Goal: Obtain resource: Download file/media

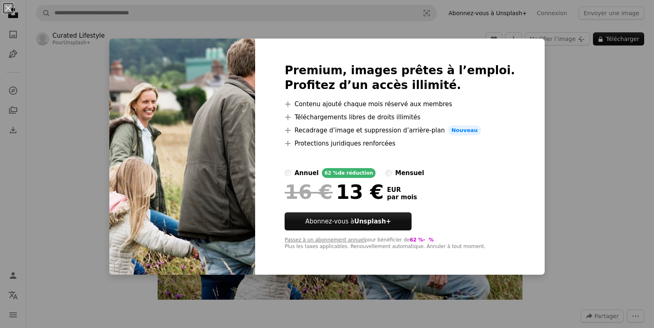
click at [558, 166] on div "An X shape Premium, images prêtes à l’emploi. Profitez d’un accès illimité. A p…" at bounding box center [327, 164] width 654 height 328
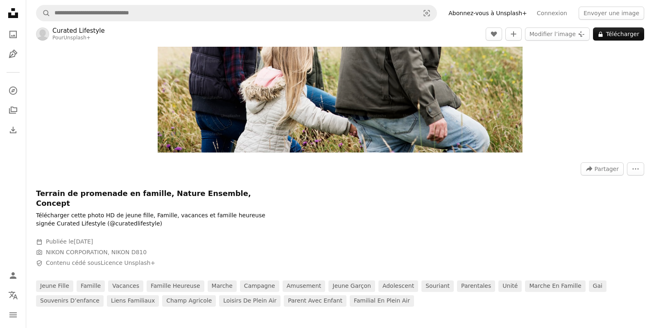
scroll to position [150, 0]
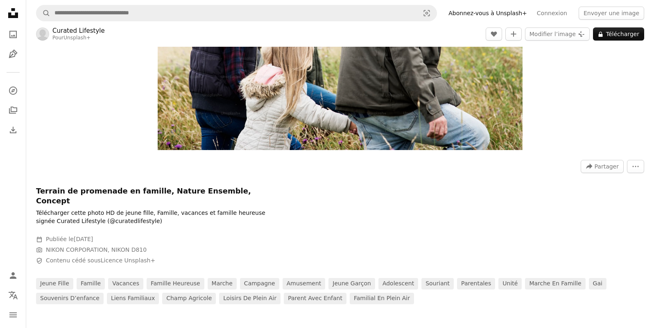
click at [159, 193] on h1 "Terrain de promenade en famille, Nature Ensemble, Concept" at bounding box center [159, 196] width 246 height 20
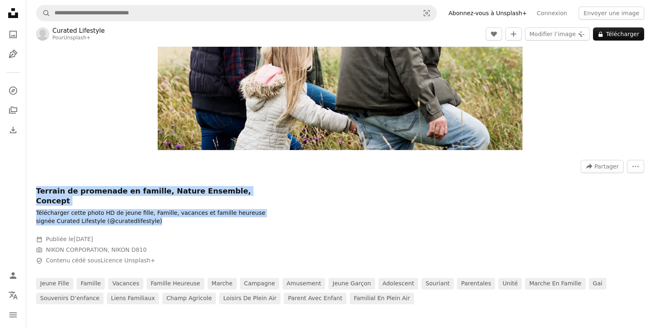
drag, startPoint x: 141, startPoint y: 211, endPoint x: 32, endPoint y: 193, distance: 109.6
click at [32, 193] on div "A forward-right arrow Partager More Actions Terrain de promenade en famille, Na…" at bounding box center [340, 229] width 628 height 150
copy div "Terrain de promenade en famille, Nature Ensemble, Concept Télécharger cette pho…"
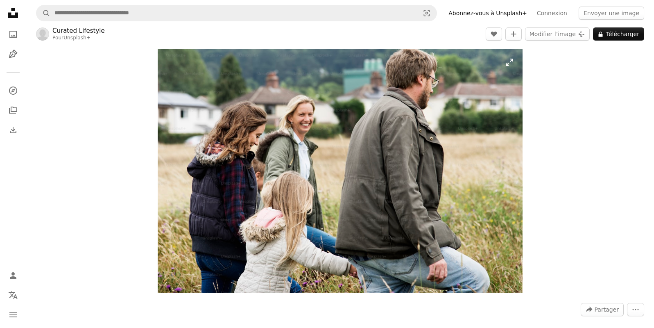
scroll to position [6, 0]
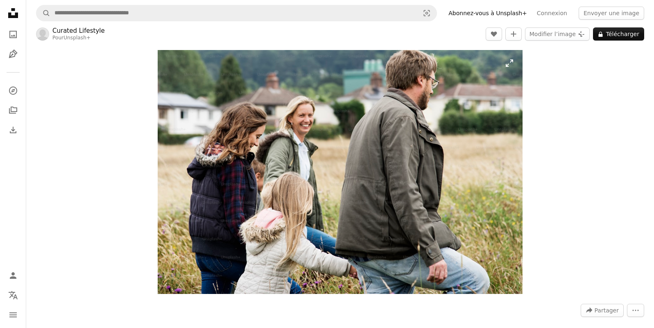
click at [508, 64] on img "Zoom sur cette image" at bounding box center [340, 172] width 365 height 244
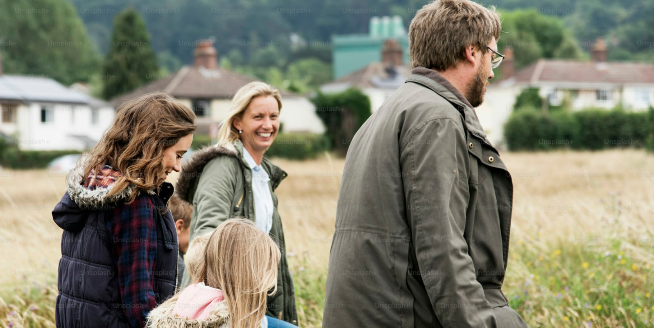
scroll to position [55, 0]
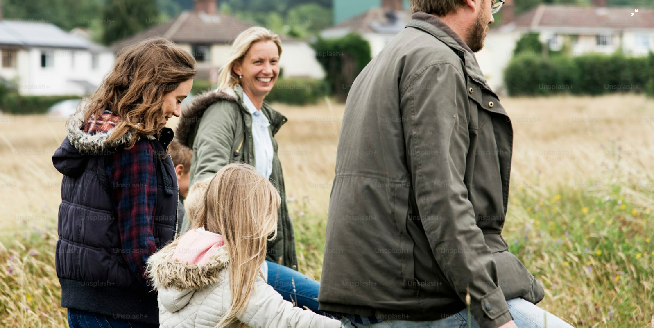
click at [629, 15] on img "Zoom arrière sur cette image" at bounding box center [327, 163] width 655 height 437
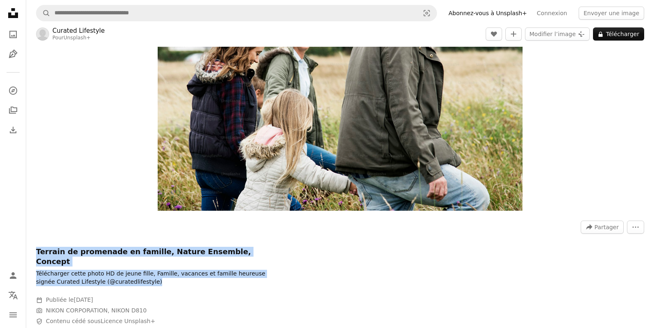
scroll to position [122, 0]
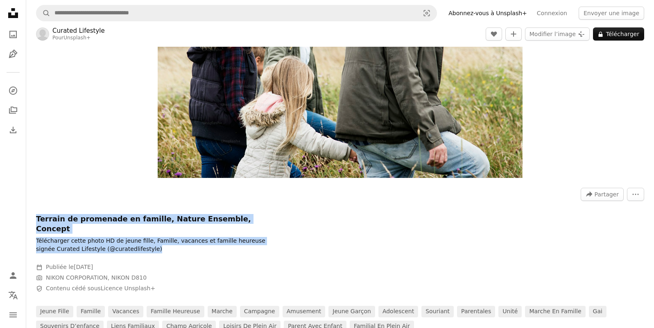
click at [376, 105] on img "Zoom sur cette image" at bounding box center [340, 56] width 365 height 244
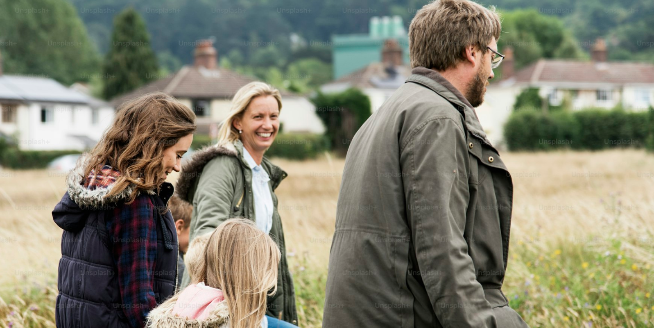
scroll to position [55, 0]
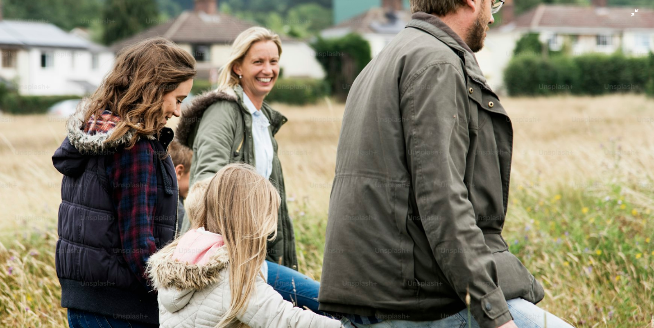
click at [376, 105] on img "Zoom arrière sur cette image" at bounding box center [327, 163] width 655 height 437
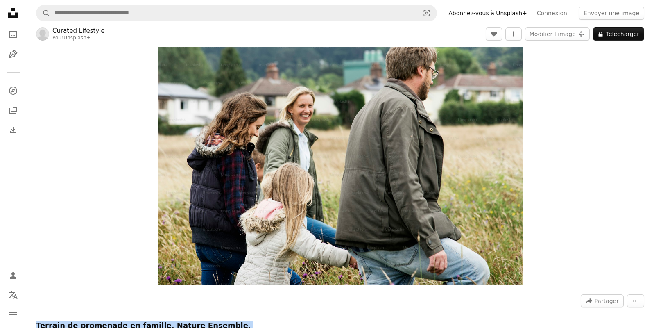
scroll to position [18, 0]
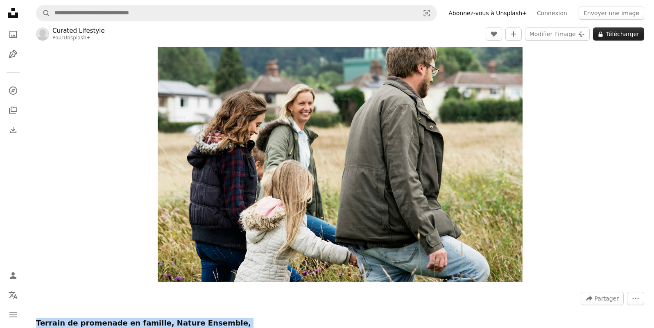
click at [621, 35] on button "A lock Télécharger" at bounding box center [618, 33] width 51 height 13
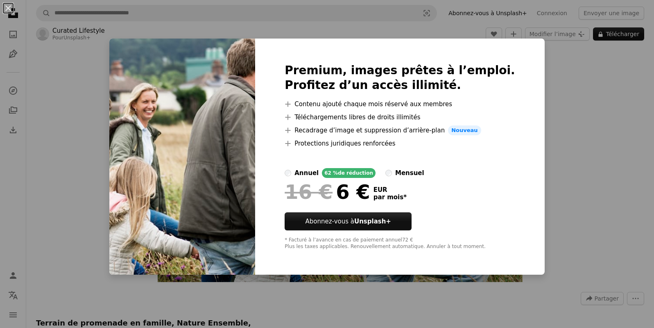
click at [579, 91] on div "An X shape Premium, images prêtes à l’emploi. Profitez d’un accès illimité. A p…" at bounding box center [327, 164] width 654 height 328
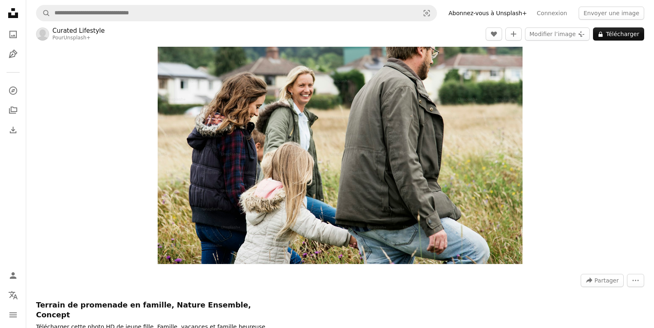
scroll to position [0, 0]
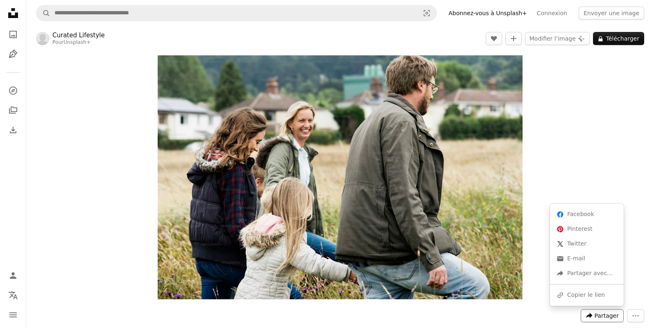
click at [593, 318] on icon "A forward-right arrow" at bounding box center [589, 315] width 7 height 7
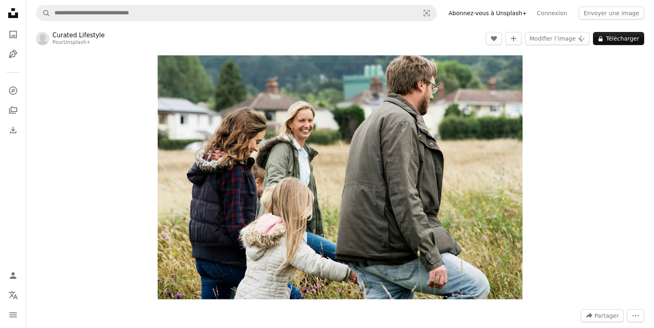
drag, startPoint x: 542, startPoint y: 295, endPoint x: 538, endPoint y: 293, distance: 4.4
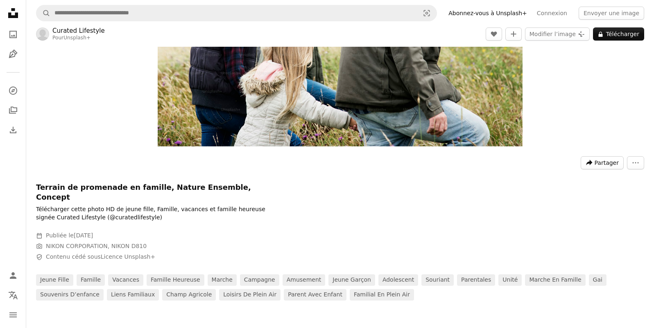
scroll to position [155, 0]
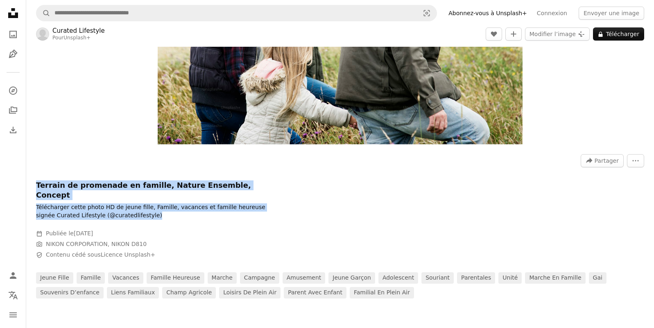
drag, startPoint x: 166, startPoint y: 211, endPoint x: 35, endPoint y: 180, distance: 134.9
click at [35, 180] on div "A forward-right arrow Partager More Actions Terrain de promenade en famille, Na…" at bounding box center [340, 223] width 628 height 150
copy div "Terrain de promenade en famille, Nature Ensemble, Concept Télécharger cette pho…"
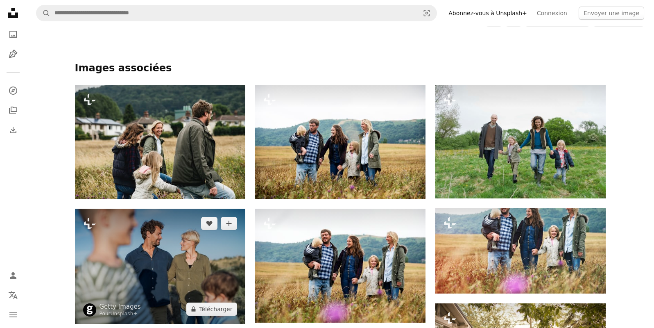
scroll to position [432, 0]
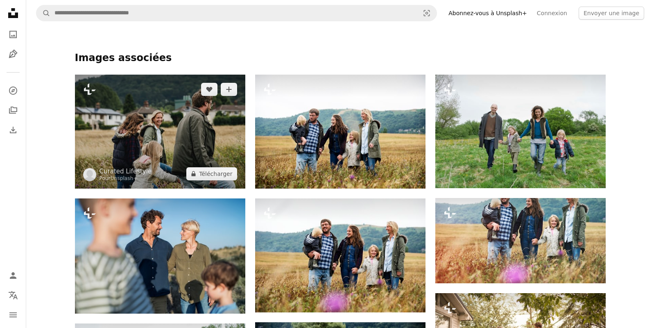
click at [153, 110] on img at bounding box center [160, 132] width 170 height 114
